Goal: Task Accomplishment & Management: Use online tool/utility

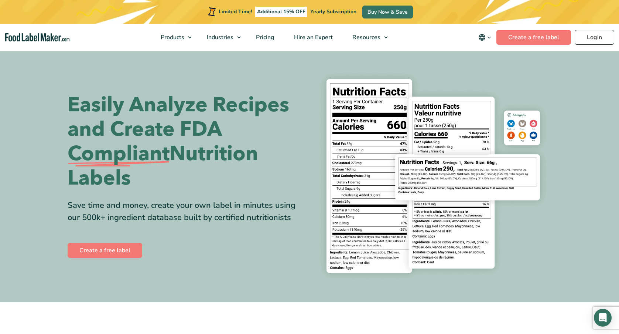
click at [593, 38] on link "Login" at bounding box center [595, 37] width 40 height 15
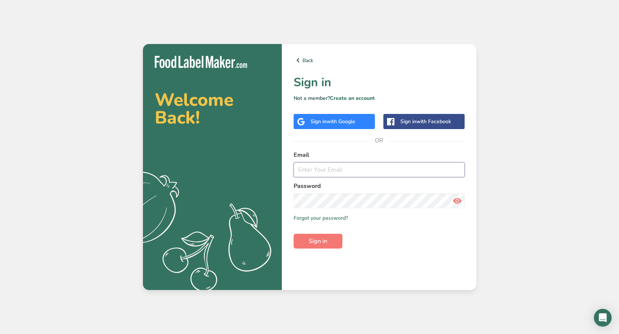
type input "[EMAIL_ADDRESS][DOMAIN_NAME]"
click at [318, 241] on button "Sign in" at bounding box center [318, 241] width 49 height 15
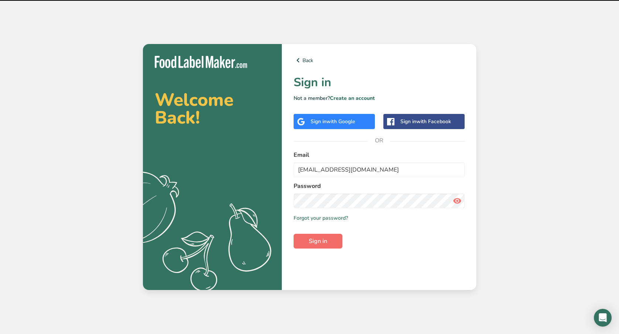
click at [330, 235] on button "Sign in" at bounding box center [318, 241] width 49 height 15
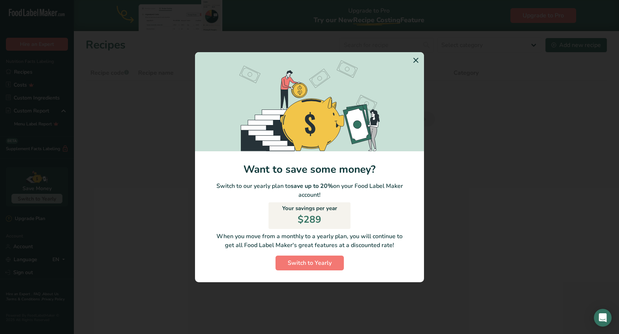
click at [415, 61] on icon "Switch to Yearly Modal" at bounding box center [416, 60] width 9 height 13
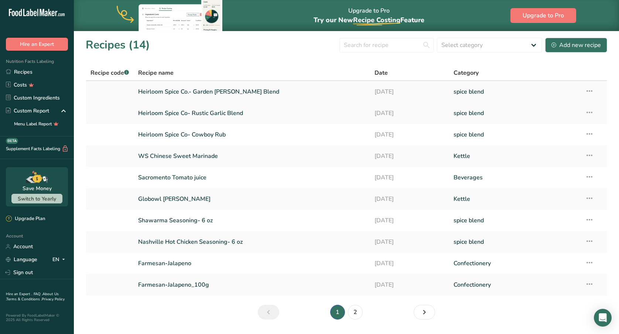
click at [198, 91] on link "Heirloom Spice Co.- Garden [PERSON_NAME] Blend" at bounding box center [252, 92] width 228 height 16
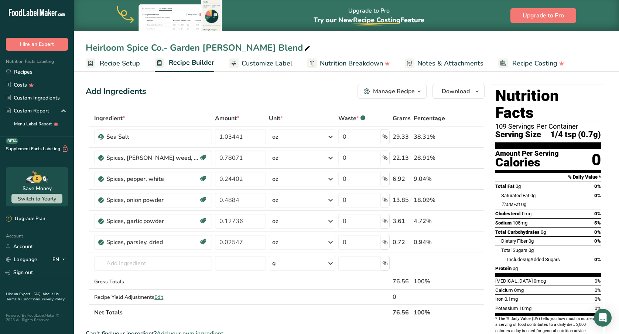
click at [264, 59] on span "Customize Label" at bounding box center [267, 63] width 51 height 10
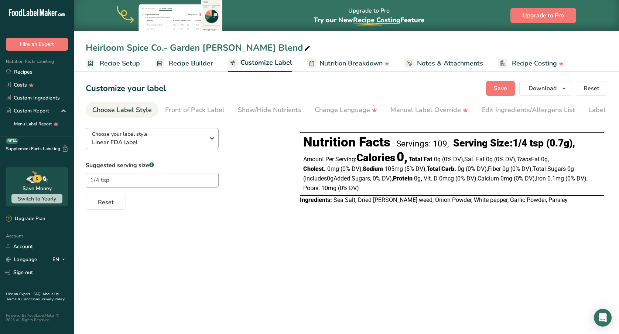
click at [197, 143] on span "Linear FDA label" at bounding box center [148, 142] width 113 height 9
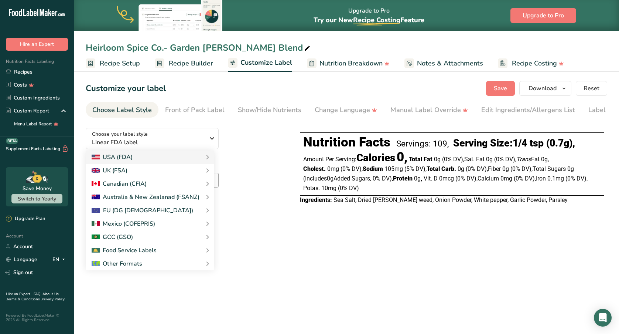
click at [267, 135] on div "Choose your label style Linear FDA label USA (FDA) Standard FDA label Tabular F…" at bounding box center [186, 166] width 200 height 88
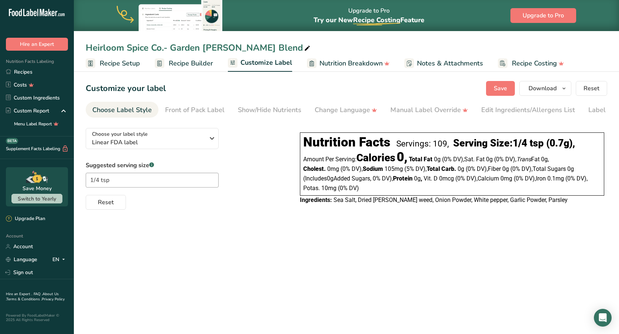
click at [339, 65] on span "Nutrition Breakdown" at bounding box center [351, 63] width 63 height 10
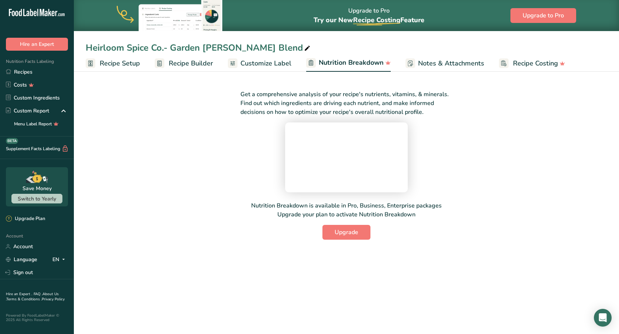
click at [258, 61] on span "Customize Label" at bounding box center [266, 63] width 51 height 10
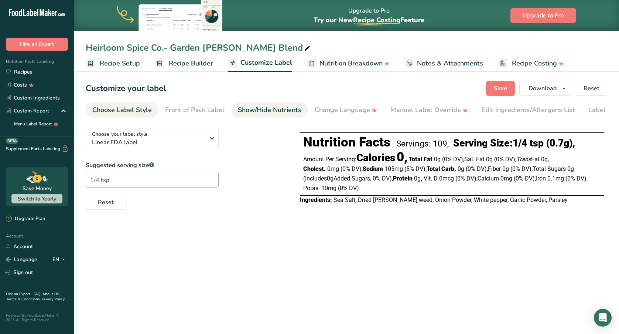
click at [262, 110] on div "Show/Hide Nutrients" at bounding box center [270, 110] width 64 height 10
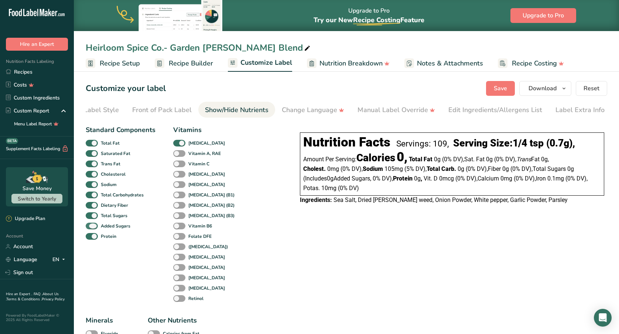
click at [93, 227] on span at bounding box center [92, 226] width 12 height 7
click at [91, 227] on input "Added Sugars" at bounding box center [88, 225] width 5 height 5
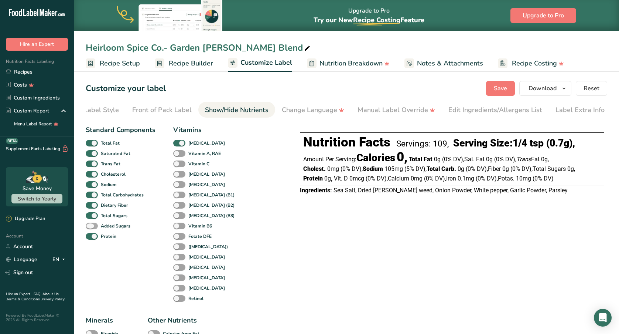
click at [93, 227] on span at bounding box center [92, 226] width 12 height 7
click at [91, 227] on input "Added Sugars" at bounding box center [88, 225] width 5 height 5
checkbox input "true"
